Goal: Download file/media

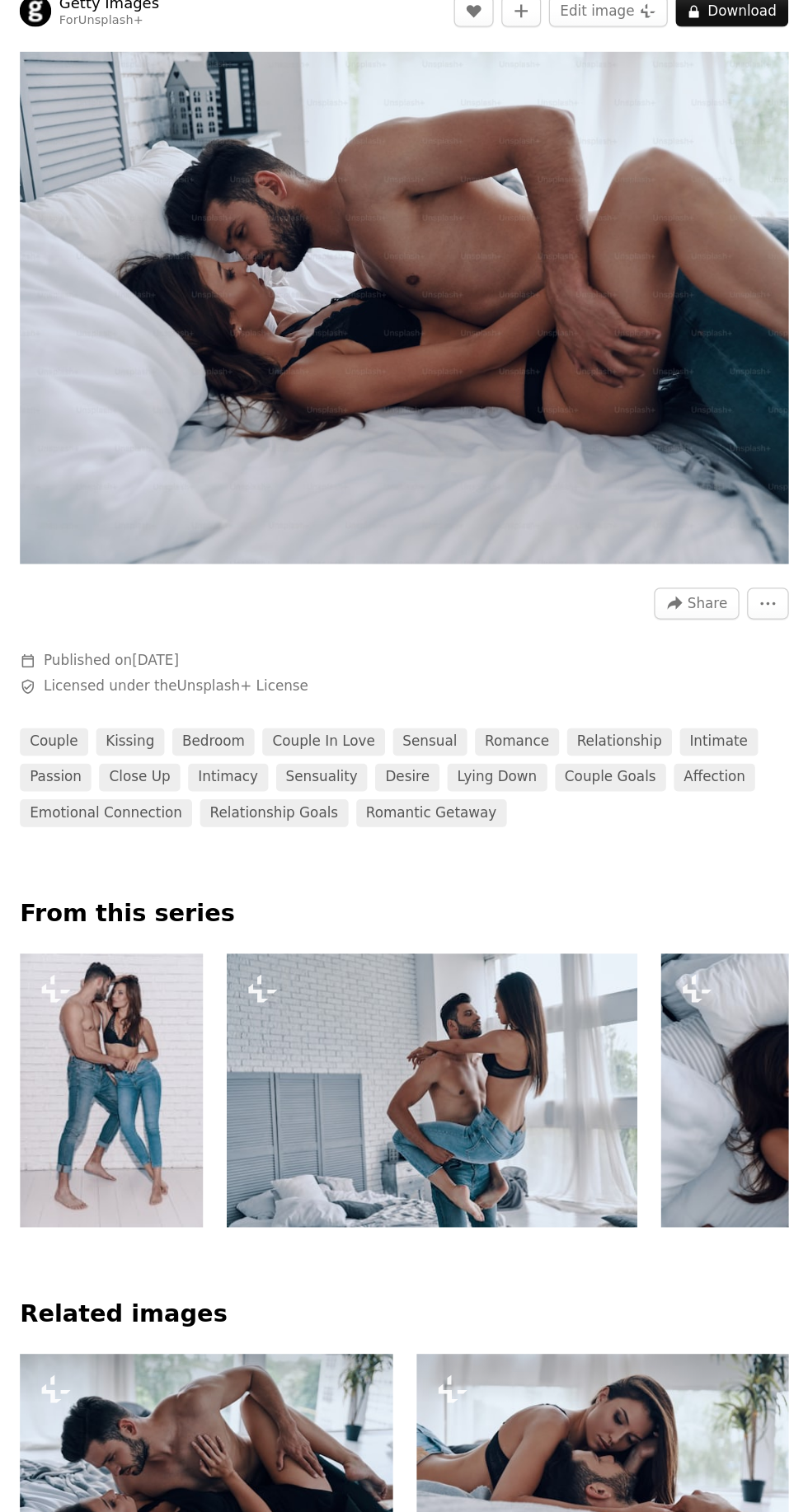
scroll to position [7, 0]
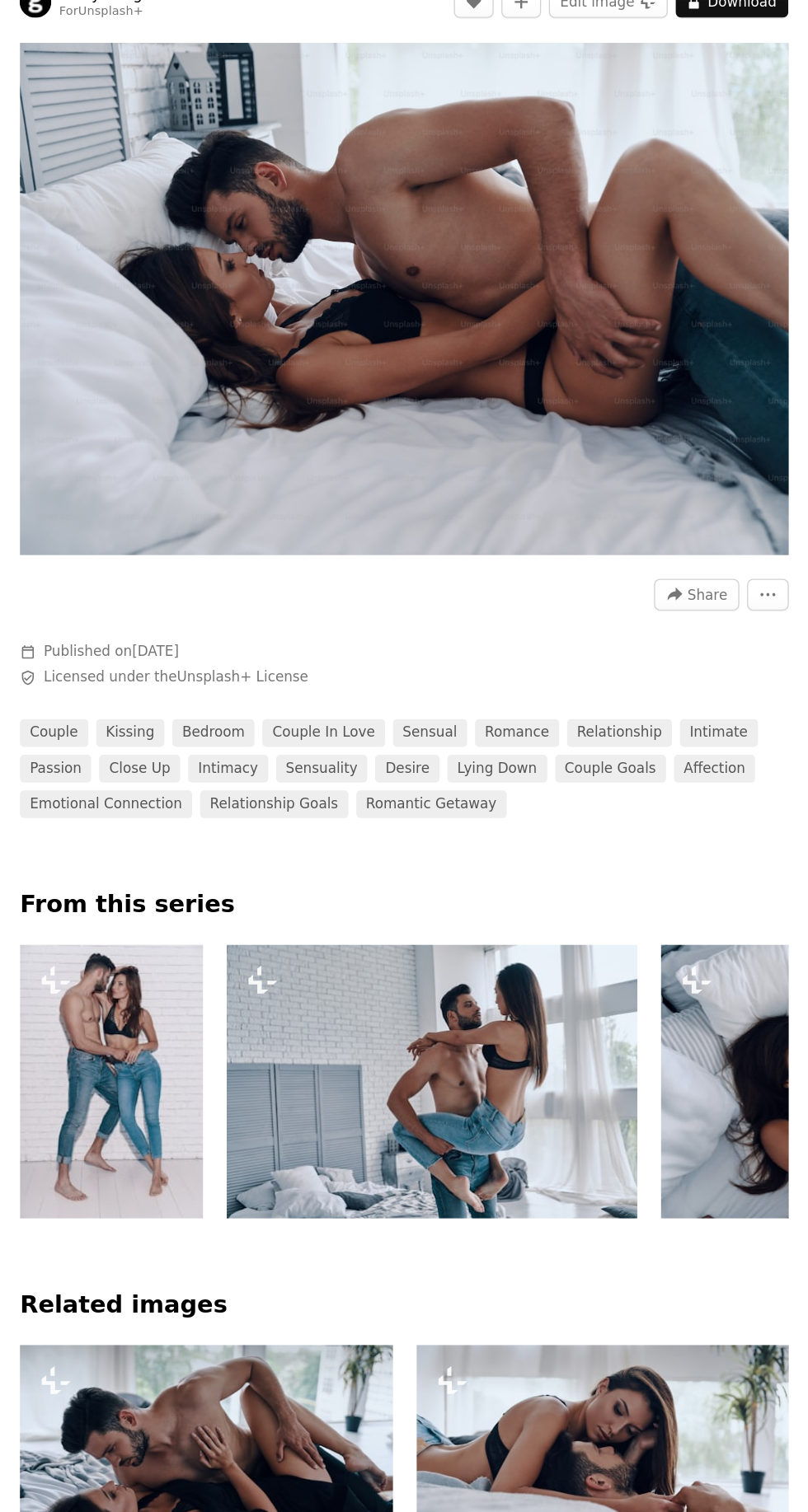
click at [587, 321] on img "Zoom in on this image" at bounding box center [398, 278] width 641 height 427
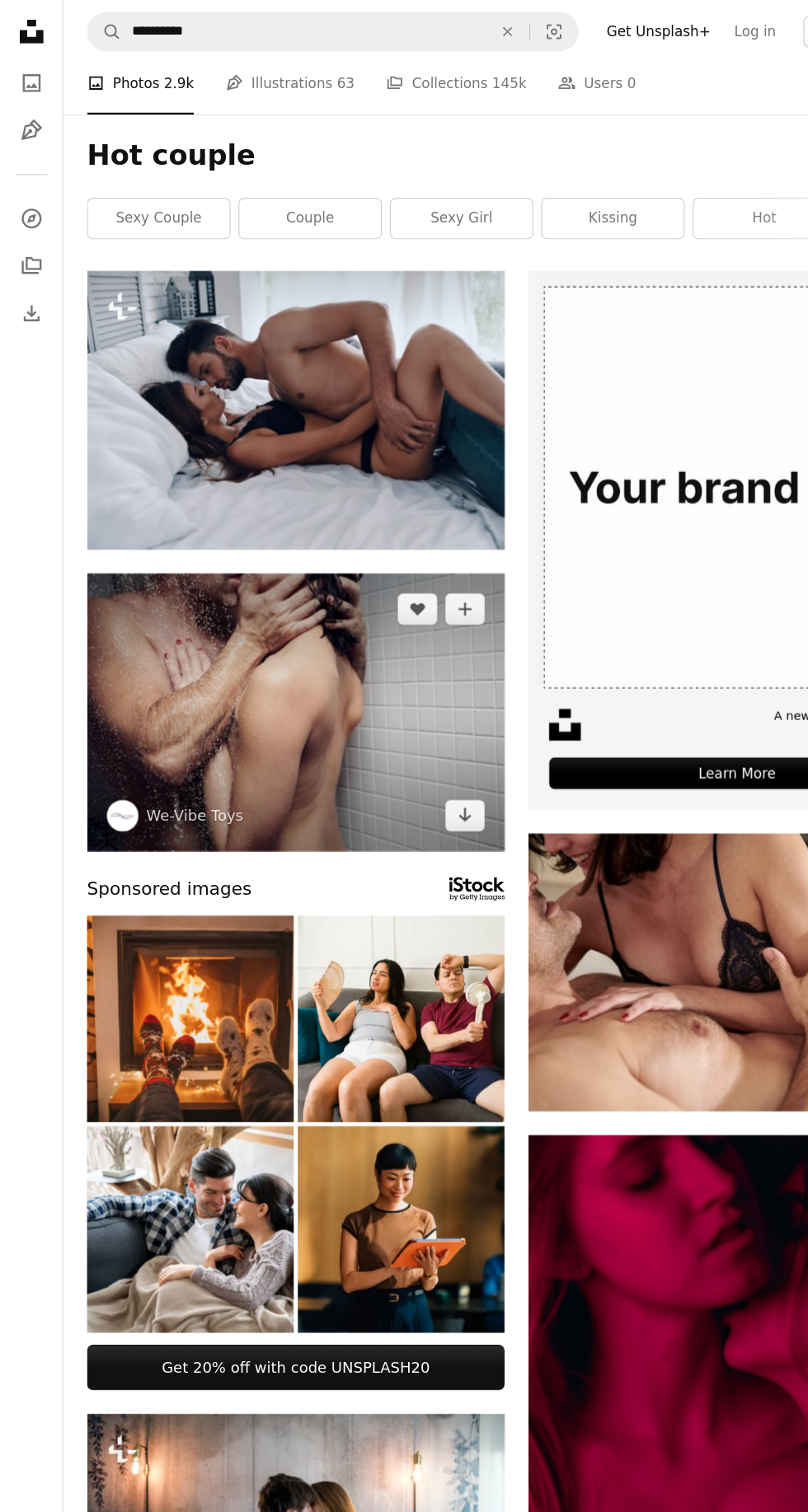
click at [273, 652] on img at bounding box center [246, 593] width 348 height 231
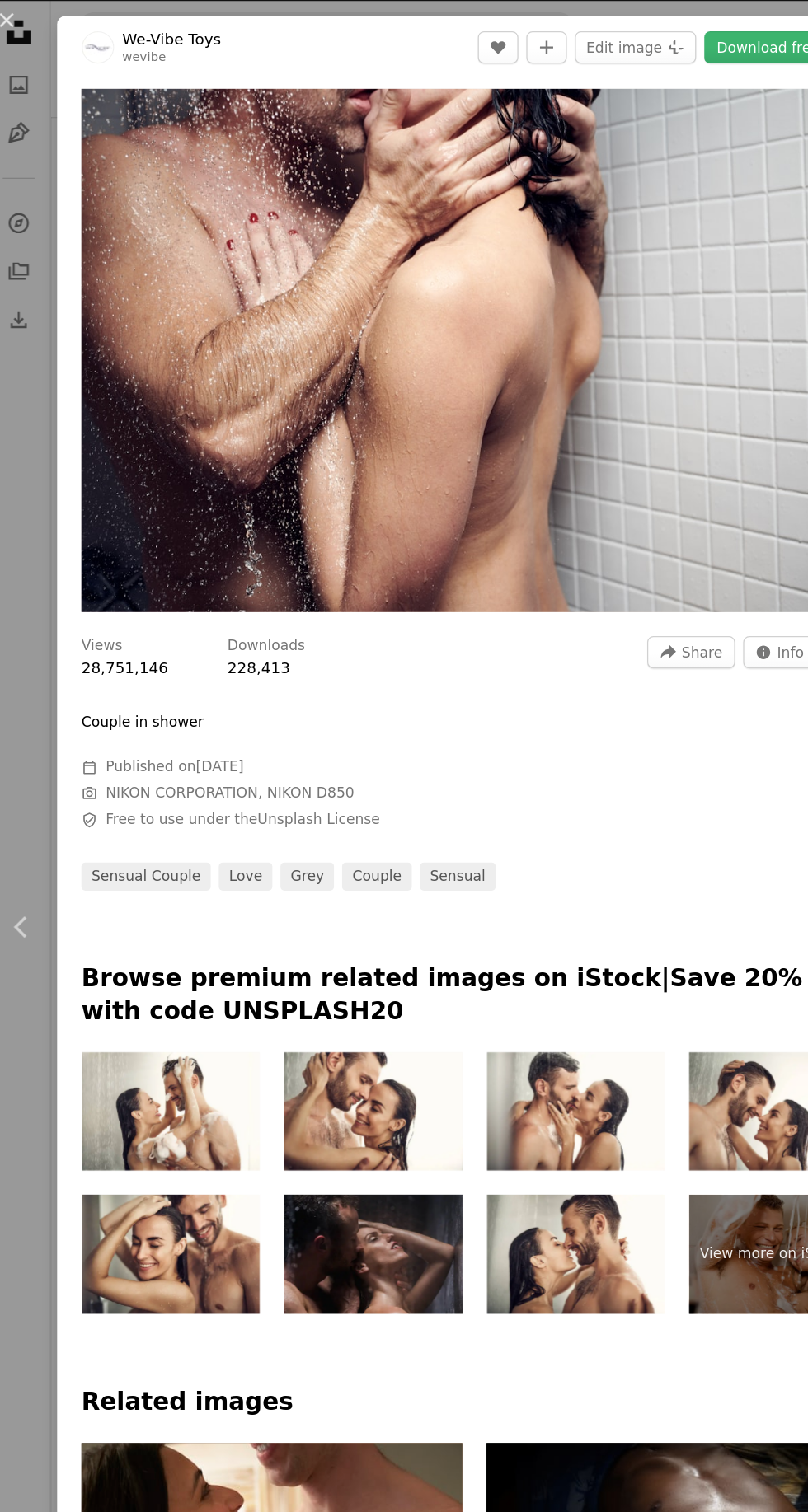
scroll to position [8, 0]
